Goal: Contribute content: Contribute content

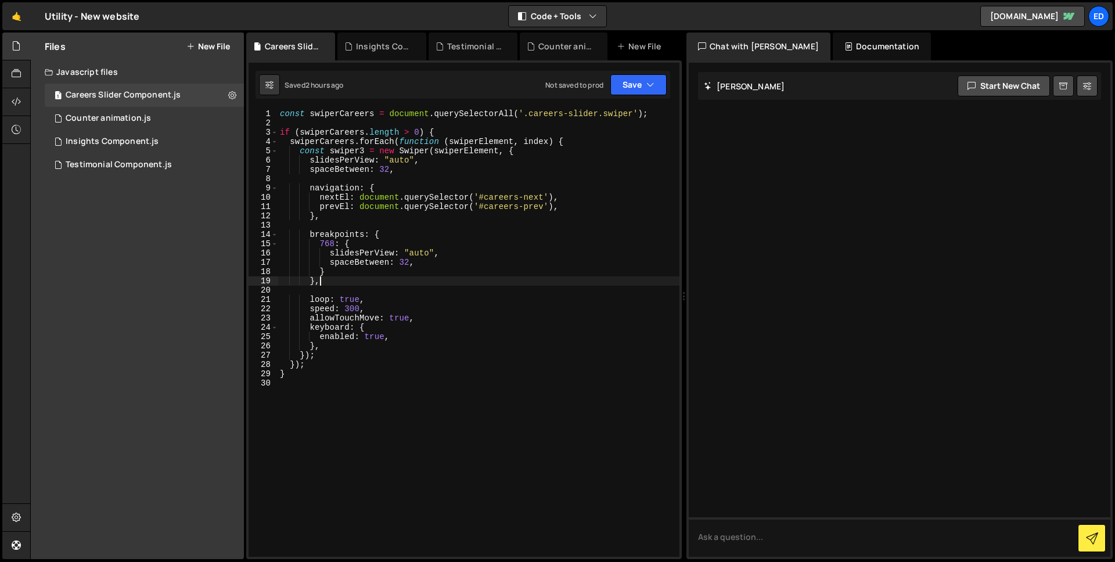
click at [229, 44] on button "New File" at bounding box center [208, 46] width 44 height 9
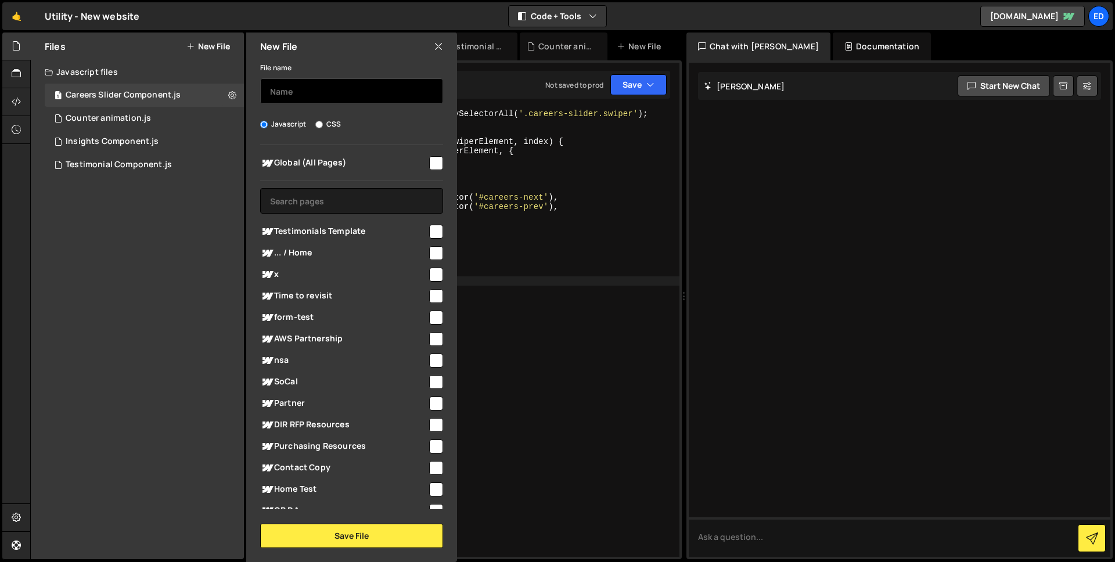
click at [297, 91] on input "text" at bounding box center [351, 91] width 183 height 26
type input "C"
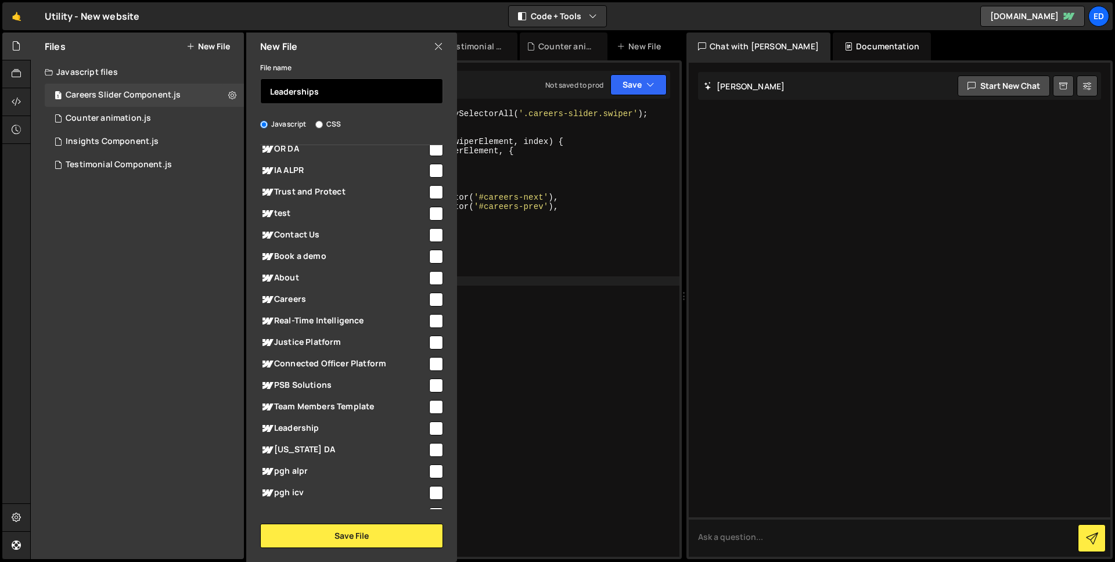
scroll to position [377, 0]
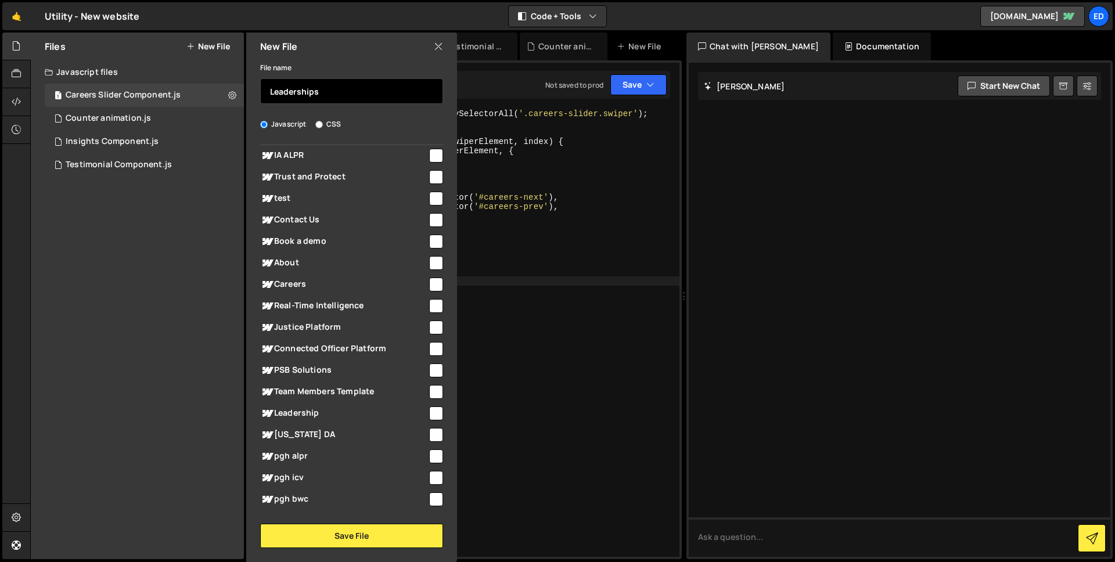
type input "Leaderships"
type textarea "spaceBetween: 32,"
click at [648, 266] on div "const swiperCareers = document . querySelectorAll ( '.careers-slider.swiper' ) …" at bounding box center [478, 342] width 402 height 466
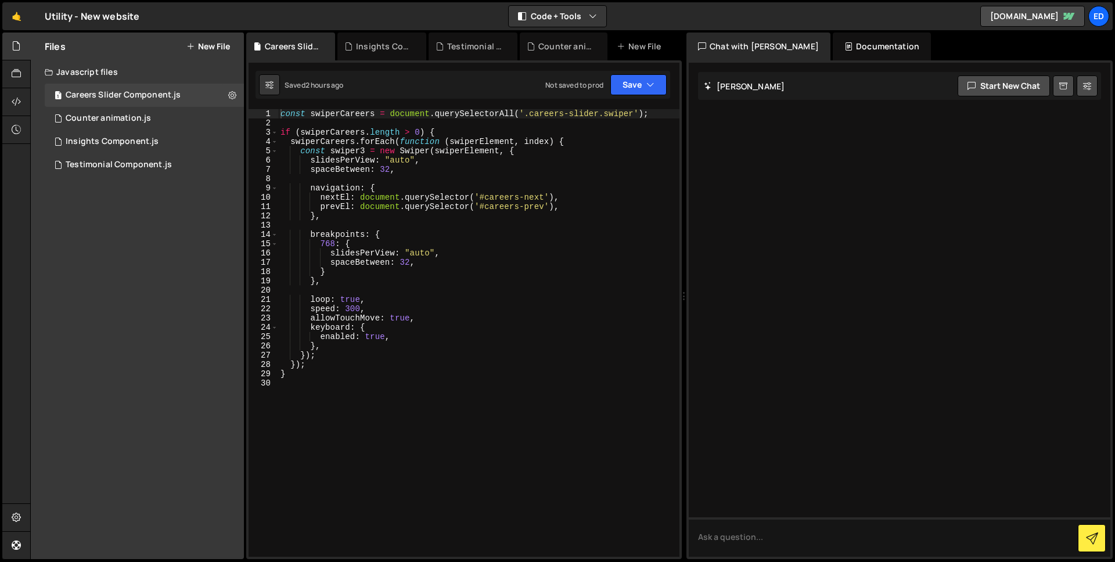
click at [202, 48] on button "New File" at bounding box center [208, 46] width 44 height 9
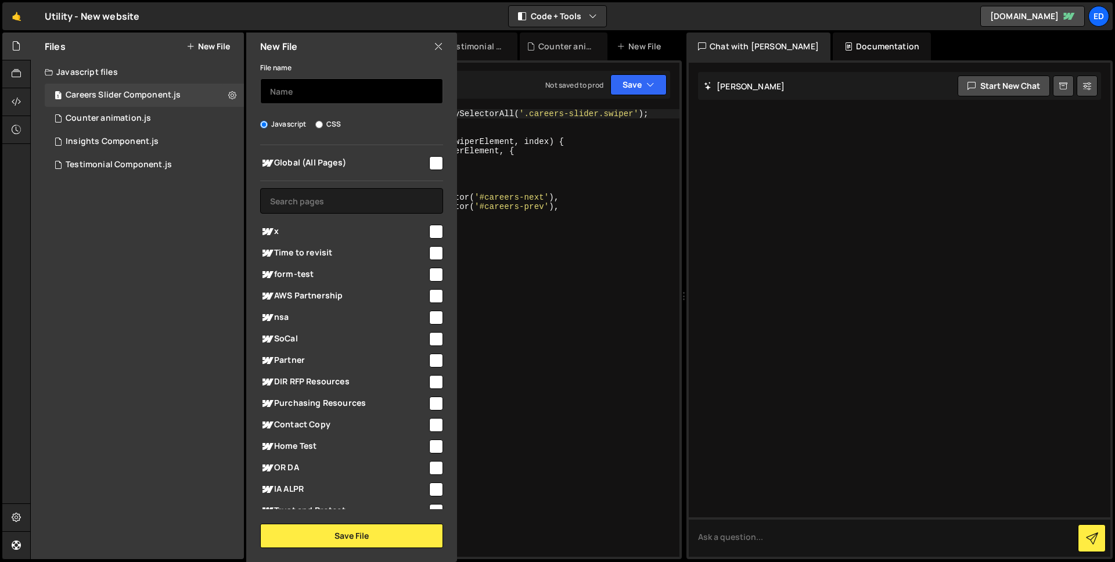
click at [302, 96] on input "text" at bounding box center [351, 91] width 183 height 26
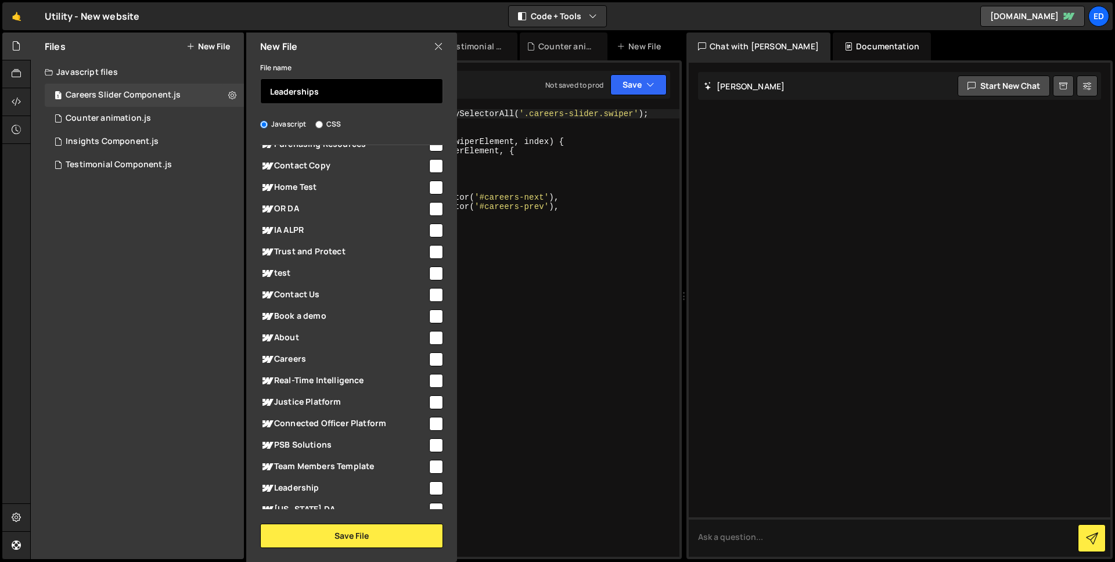
scroll to position [363, 0]
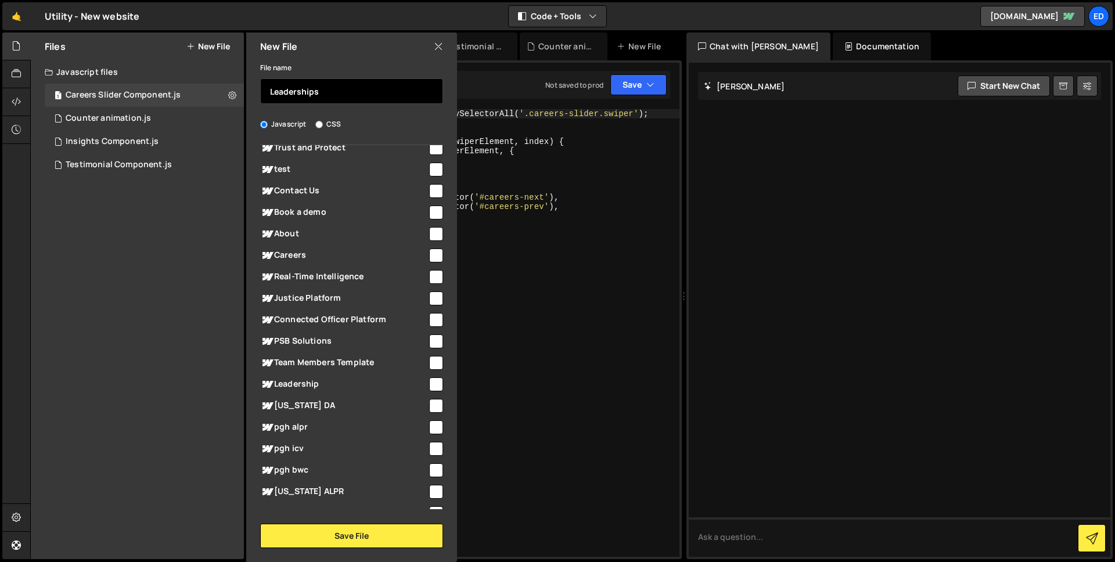
type input "Leaderships"
click at [431, 388] on input "checkbox" at bounding box center [436, 384] width 14 height 14
checkbox input "true"
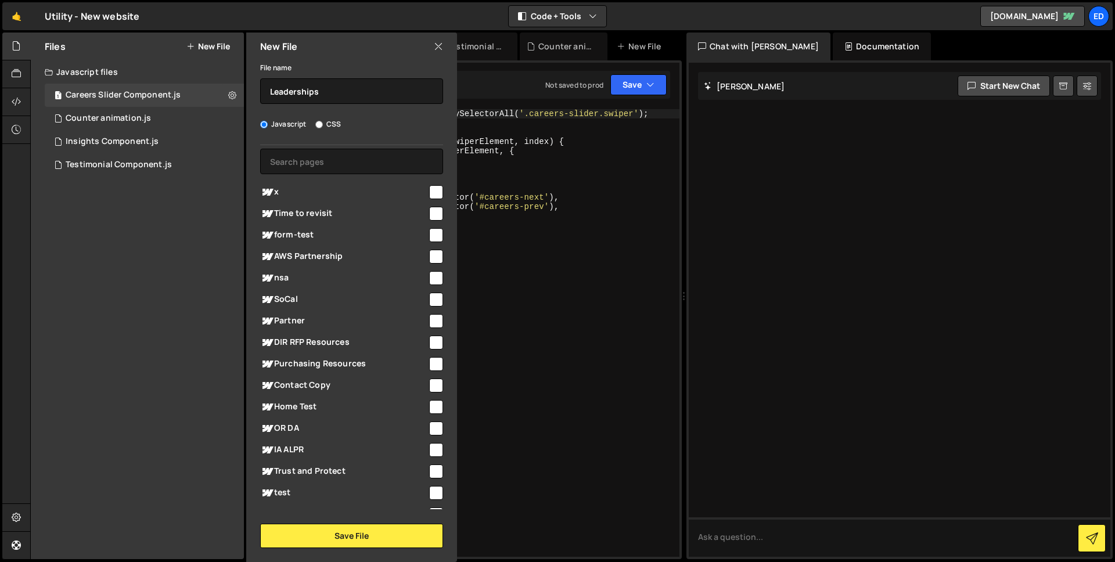
scroll to position [0, 0]
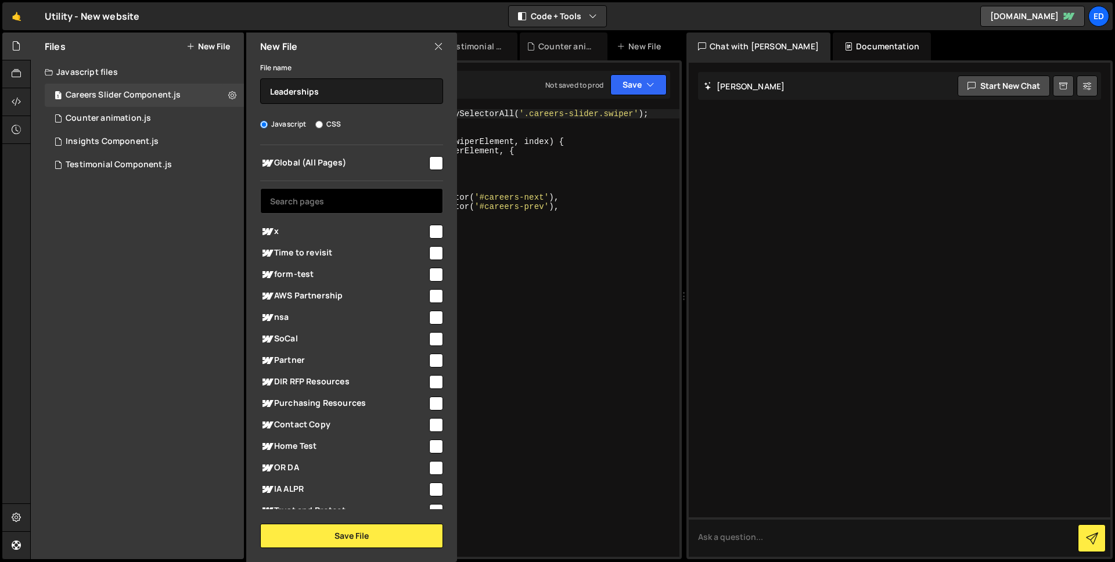
click at [340, 200] on input "text" at bounding box center [351, 201] width 183 height 26
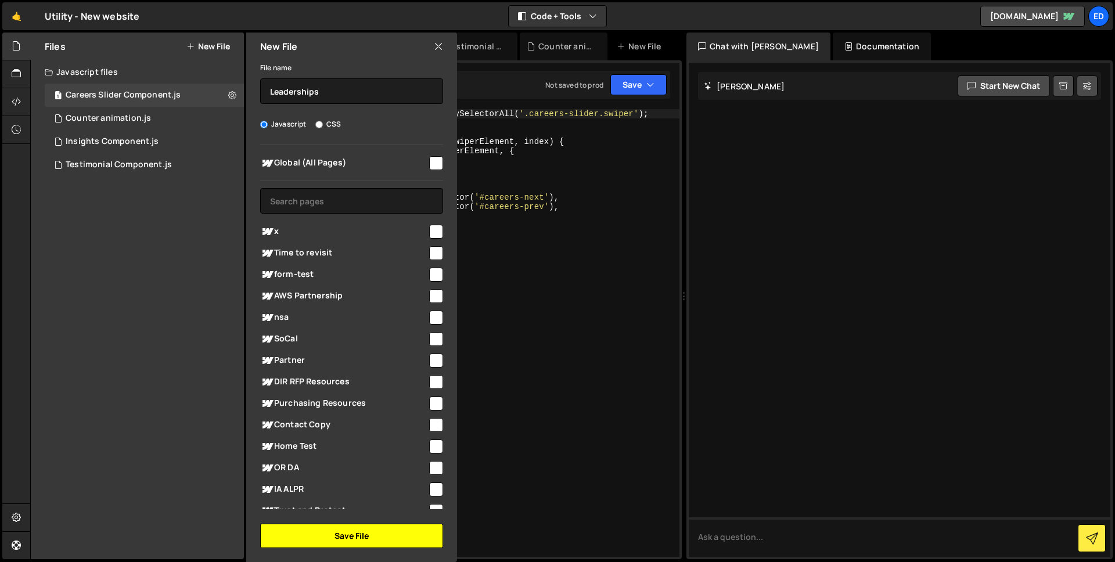
click at [395, 538] on button "Save File" at bounding box center [351, 536] width 183 height 24
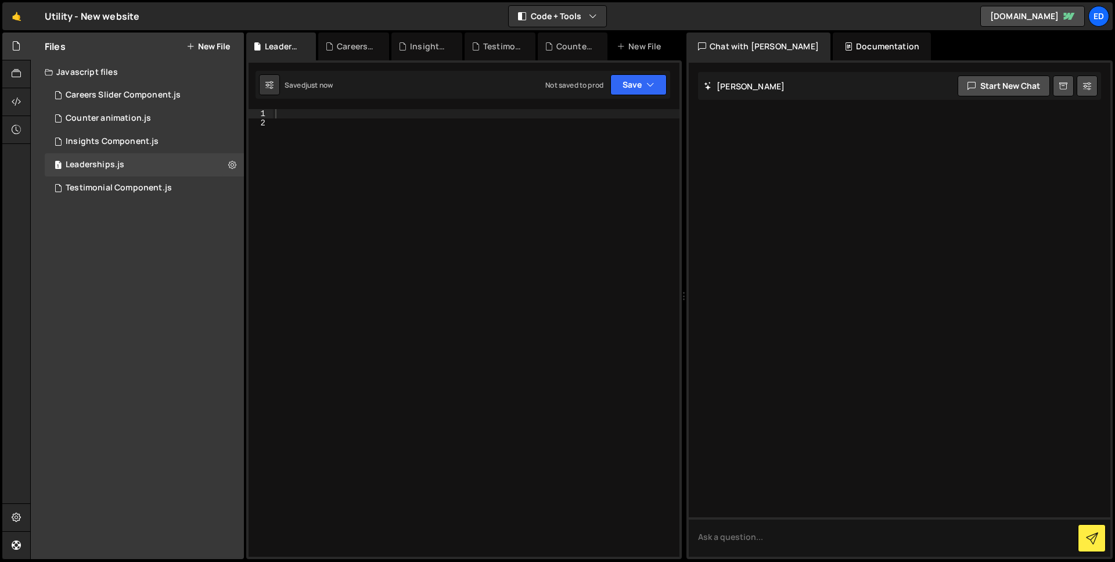
click at [370, 114] on div at bounding box center [476, 342] width 406 height 466
paste textarea "});"
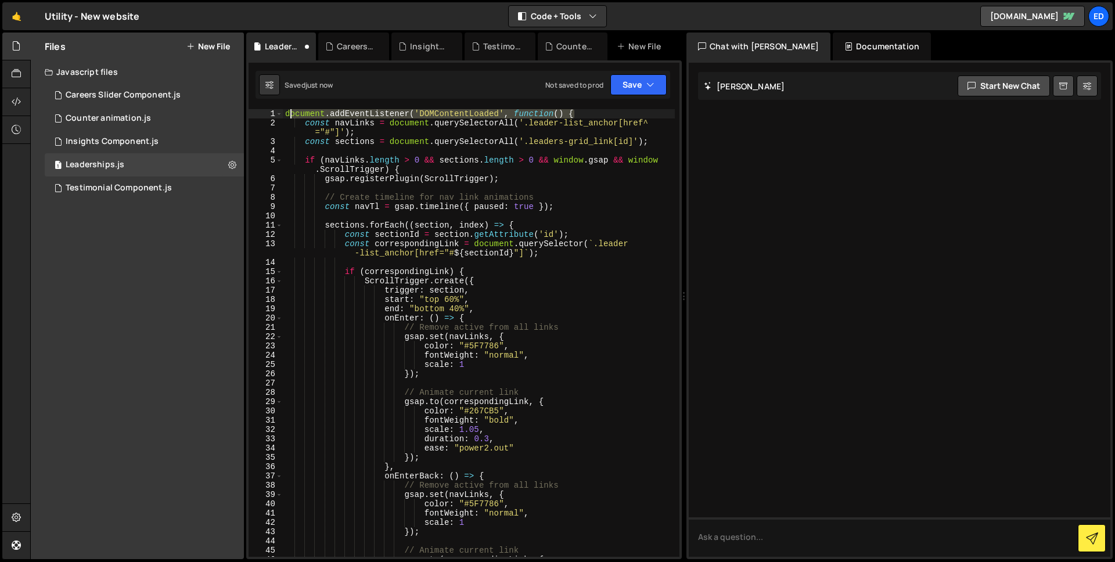
drag, startPoint x: 578, startPoint y: 111, endPoint x: 287, endPoint y: 110, distance: 290.8
click at [287, 110] on div "document . addEventListener ( 'DOMContentLoaded' , function ( ) { const navLink…" at bounding box center [479, 342] width 392 height 466
type textarea "document.addEventListener('DOMContentLoaded', function() {"
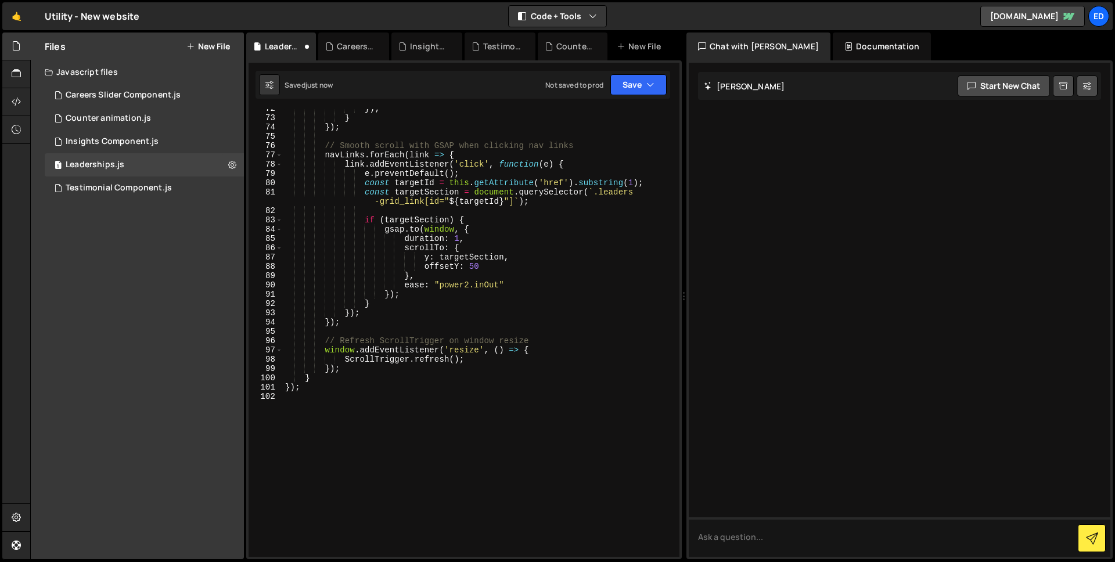
scroll to position [693, 0]
click at [320, 386] on div "}) ; } }) ; // Smooth scroll with GSAP when clicking nav links navLinks . forEa…" at bounding box center [479, 337] width 392 height 466
type textarea "}"
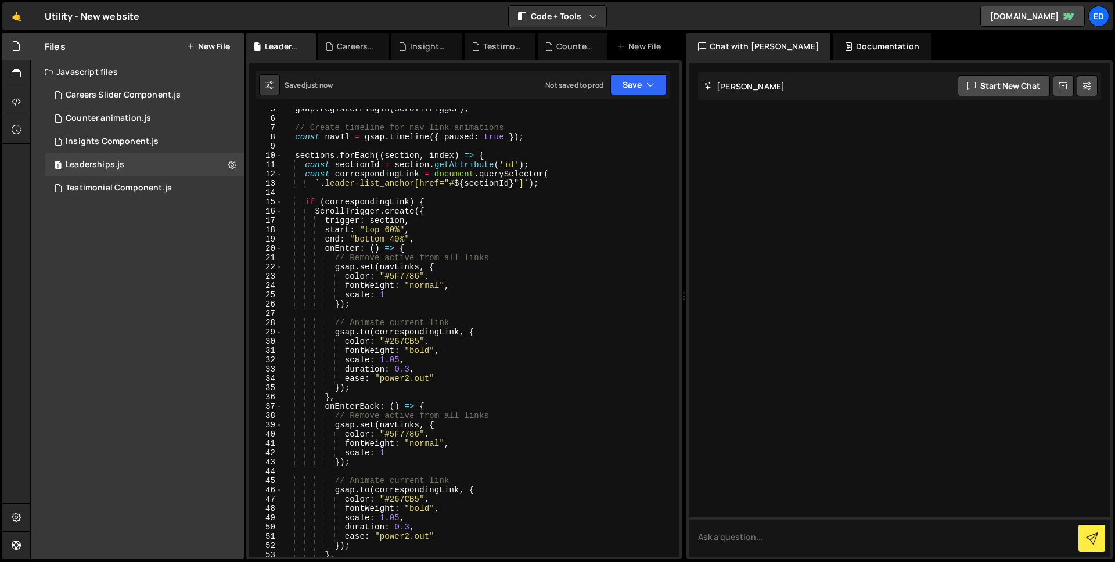
scroll to position [0, 0]
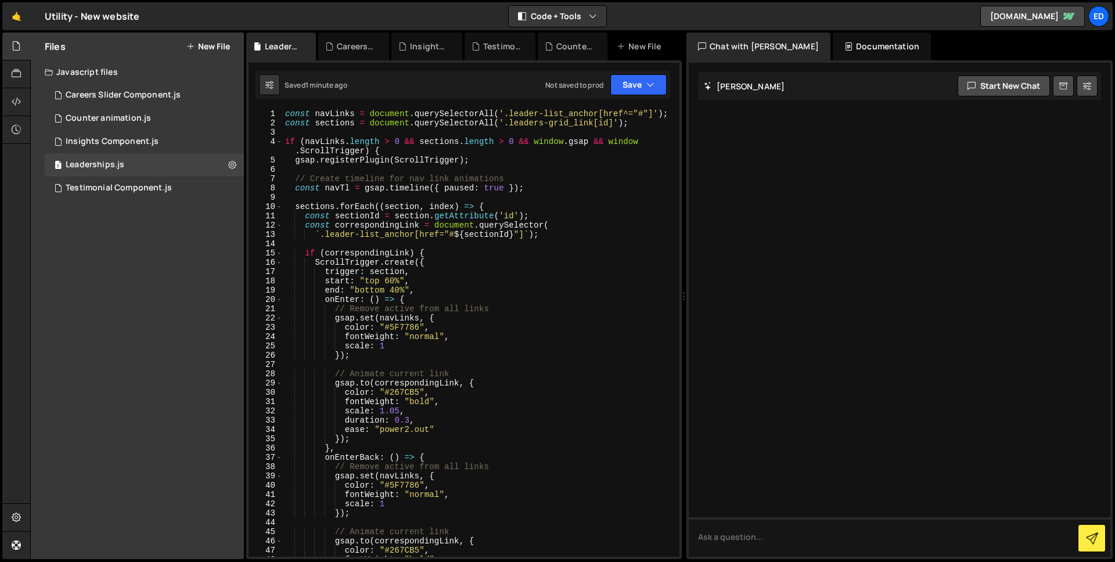
click at [324, 119] on div "const navLinks = document . querySelectorAll ( '.leader-list_anchor[href^="#"]'…" at bounding box center [479, 342] width 392 height 466
type textarea "}"
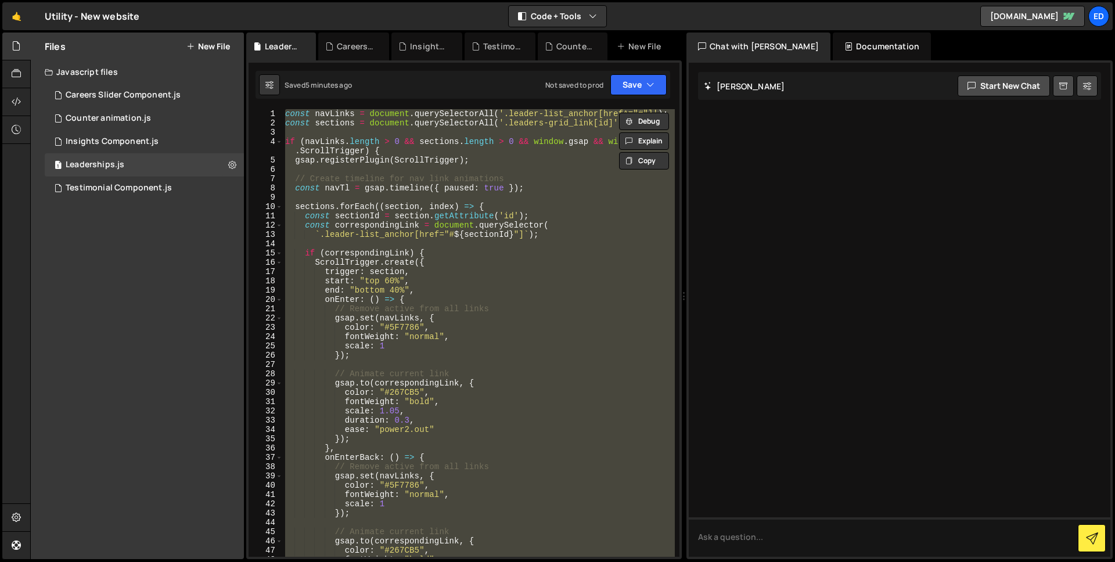
click at [477, 367] on div "const navLinks = document . querySelectorAll ( '.leader-list_anchor[href^="#"]'…" at bounding box center [479, 333] width 392 height 448
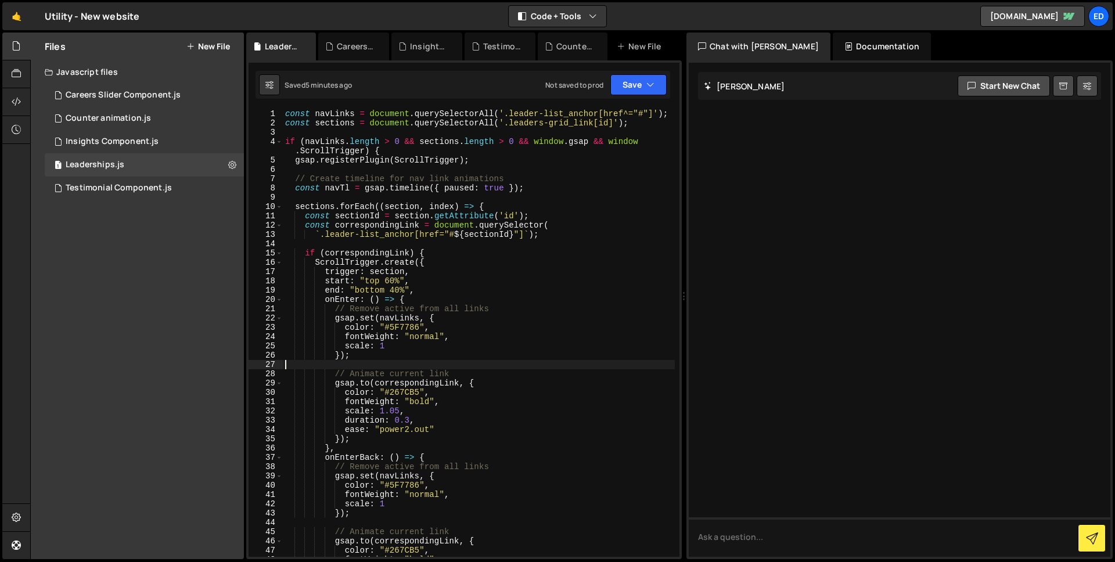
type textarea "}"
